Goal: Task Accomplishment & Management: Use online tool/utility

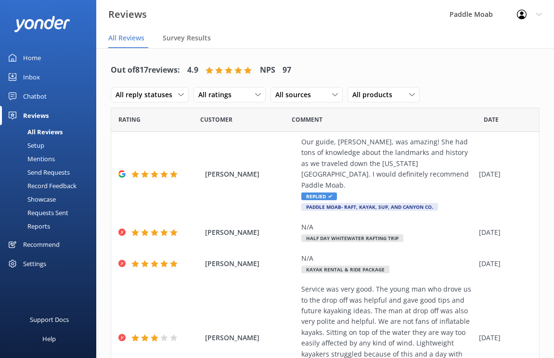
scroll to position [19, 0]
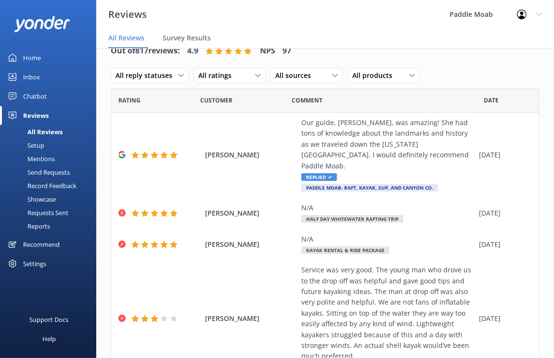
click at [39, 59] on div "Home" at bounding box center [32, 57] width 18 height 19
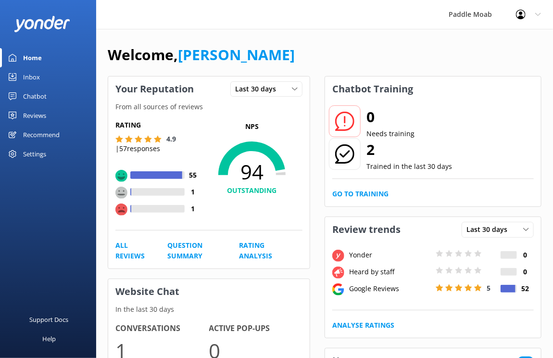
click at [122, 208] on use at bounding box center [121, 210] width 12 height 12
click at [42, 115] on div "Reviews" at bounding box center [34, 115] width 23 height 19
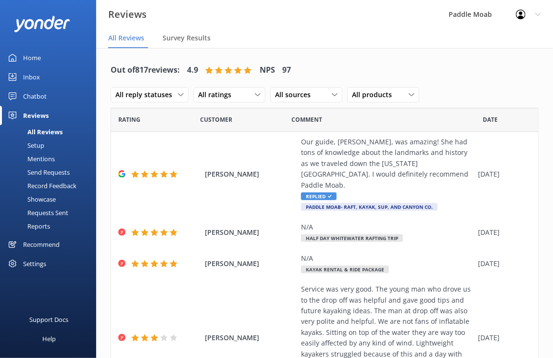
click at [32, 56] on div "Home" at bounding box center [32, 57] width 18 height 19
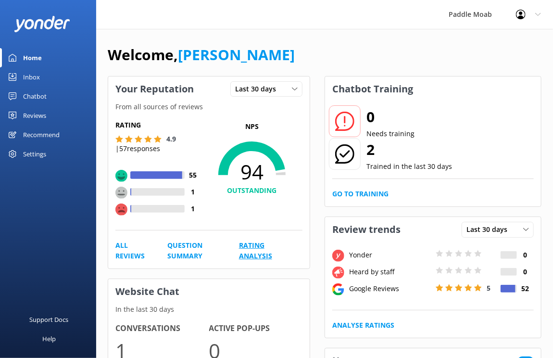
click at [248, 251] on link "Rating Analysis" at bounding box center [260, 251] width 42 height 22
